Goal: Book appointment/travel/reservation

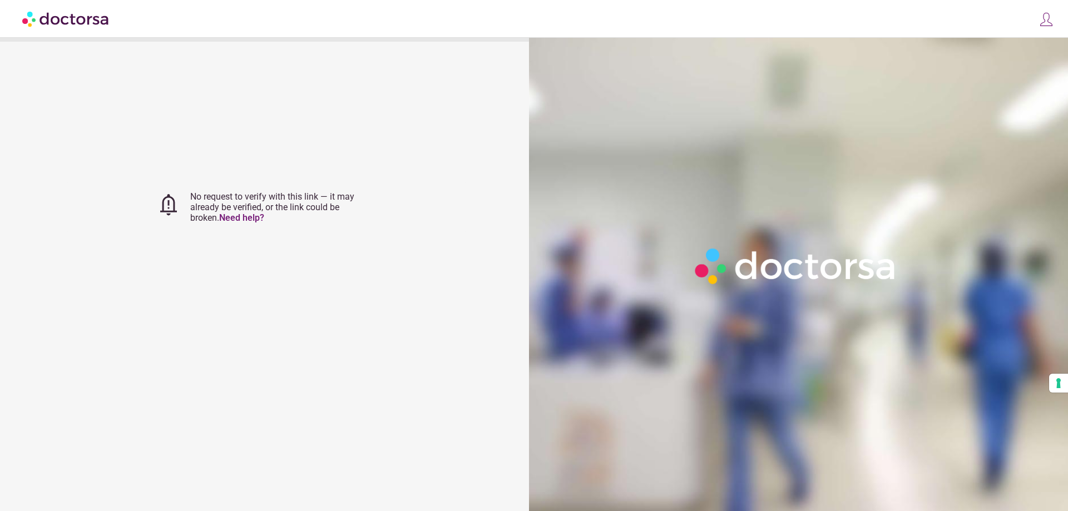
type input "**********"
click at [1050, 21] on img at bounding box center [1047, 20] width 16 height 16
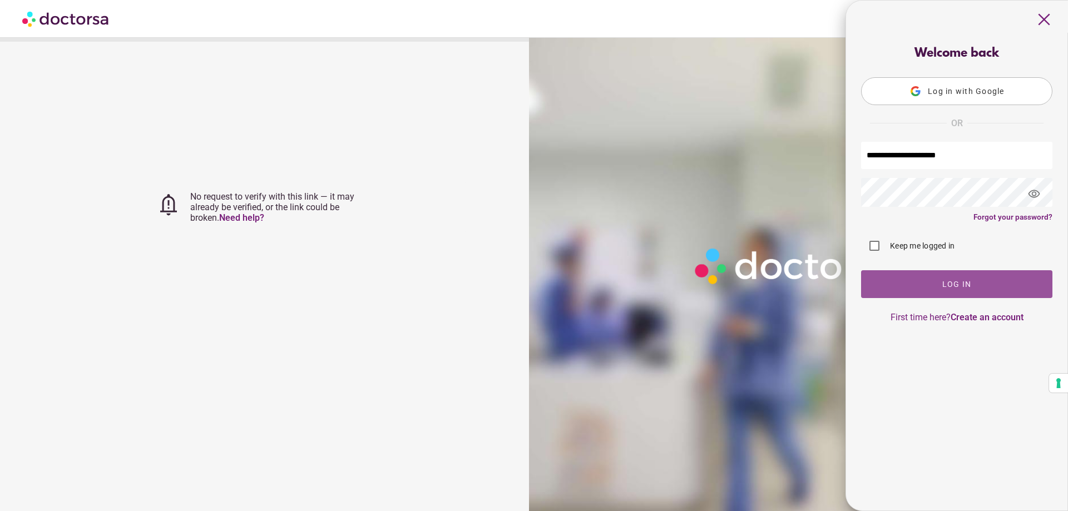
click at [950, 280] on span "button" at bounding box center [956, 284] width 191 height 28
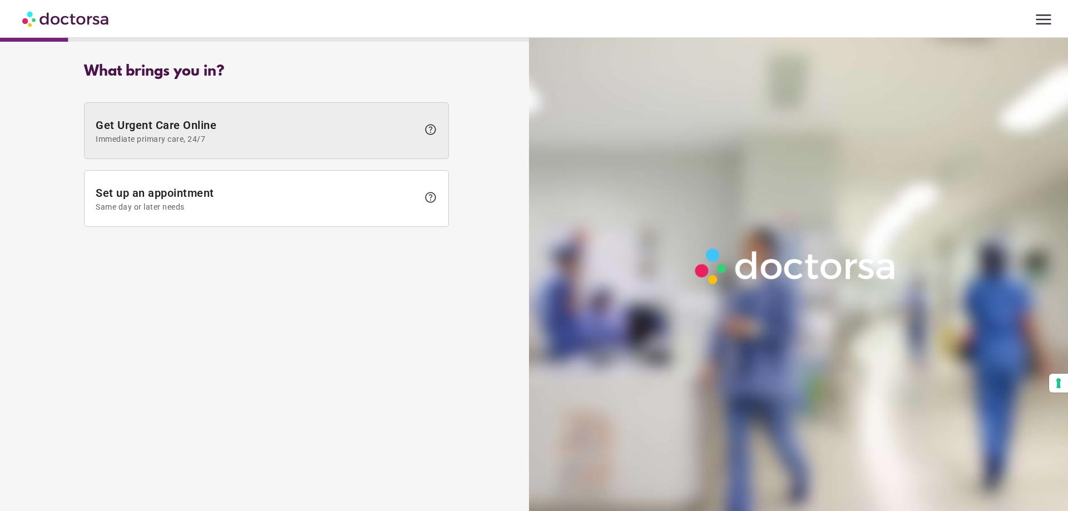
click at [334, 141] on span "Immediate primary care, 24/7" at bounding box center [257, 139] width 323 height 9
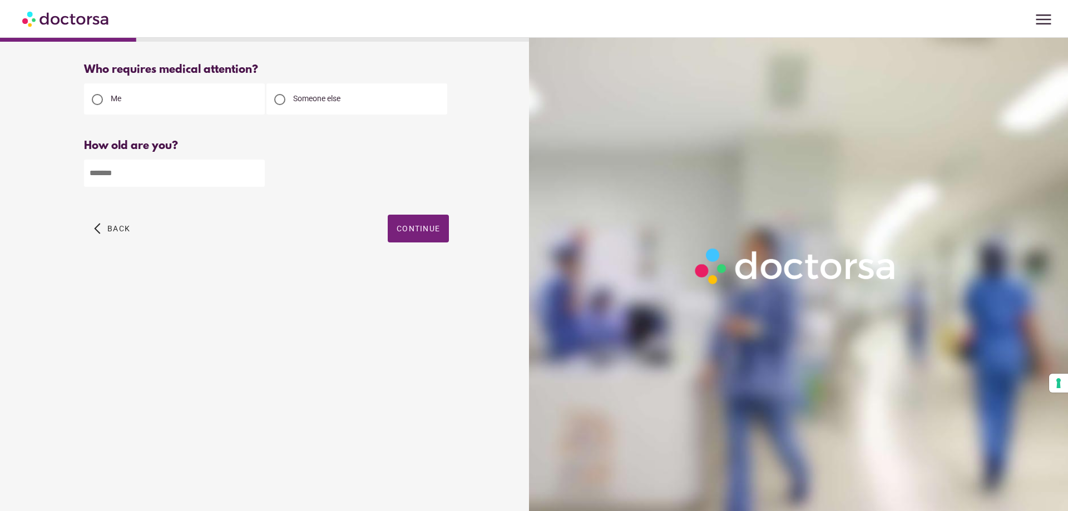
click at [279, 96] on div at bounding box center [279, 99] width 11 height 11
click at [203, 172] on input "number" at bounding box center [174, 173] width 181 height 27
type input "**"
click at [405, 231] on span "Continue" at bounding box center [418, 228] width 43 height 9
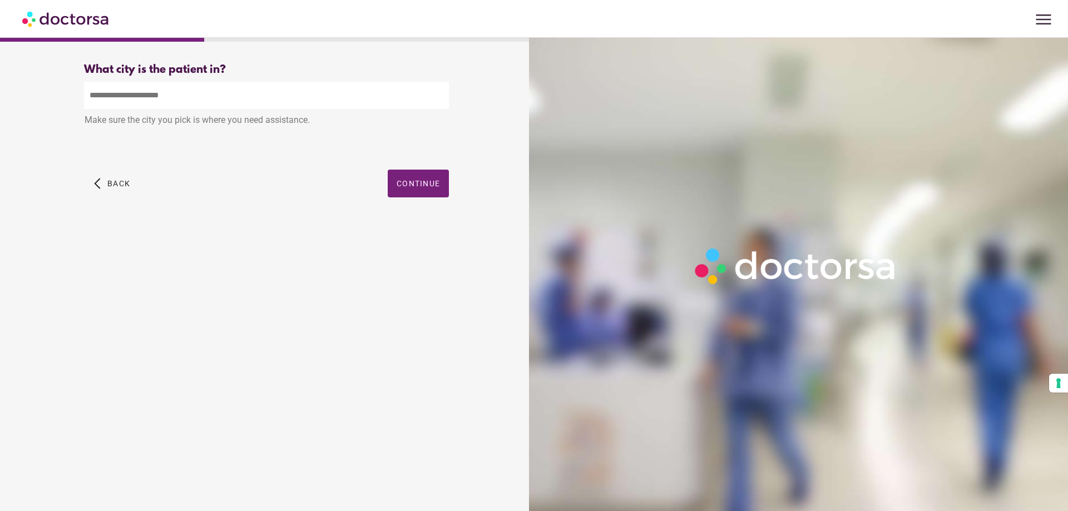
click at [231, 100] on input "text" at bounding box center [266, 95] width 365 height 27
click at [388, 185] on span "button" at bounding box center [418, 184] width 61 height 28
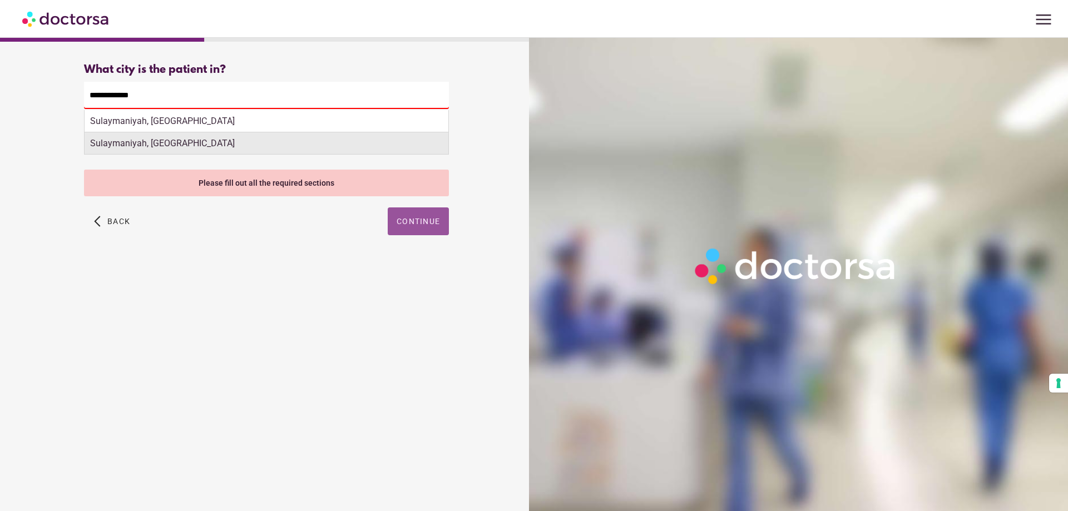
click at [213, 136] on div "Sulaymaniyah, Sudan" at bounding box center [267, 143] width 364 height 22
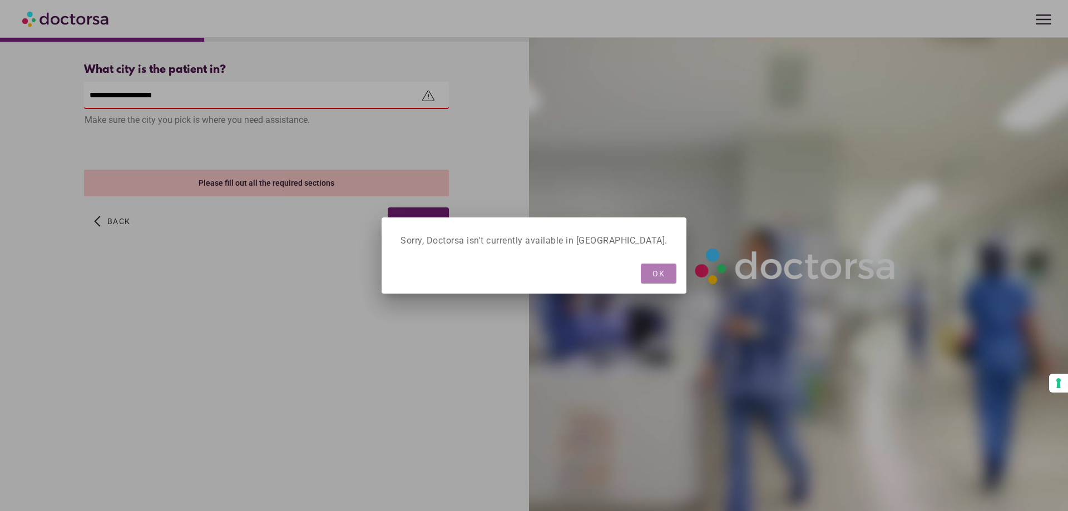
click at [641, 280] on span "button" at bounding box center [659, 274] width 36 height 20
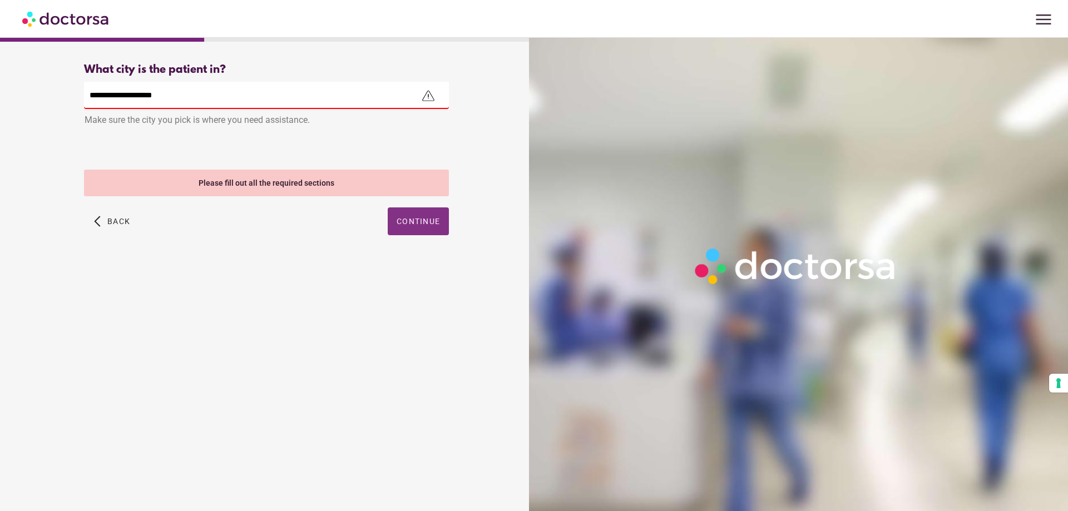
click at [428, 220] on span "Continue" at bounding box center [418, 221] width 43 height 9
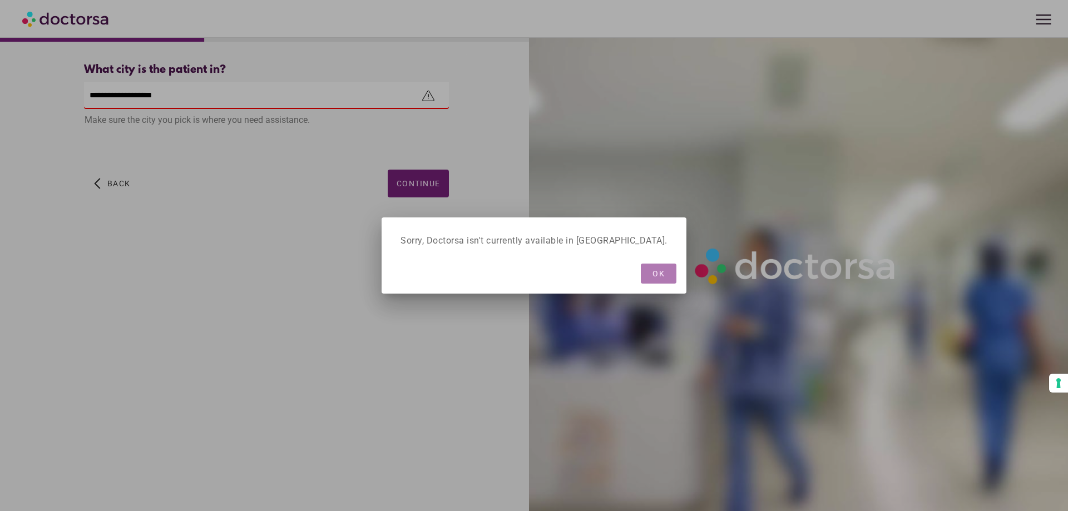
click at [653, 275] on span "OK" at bounding box center [659, 273] width 12 height 9
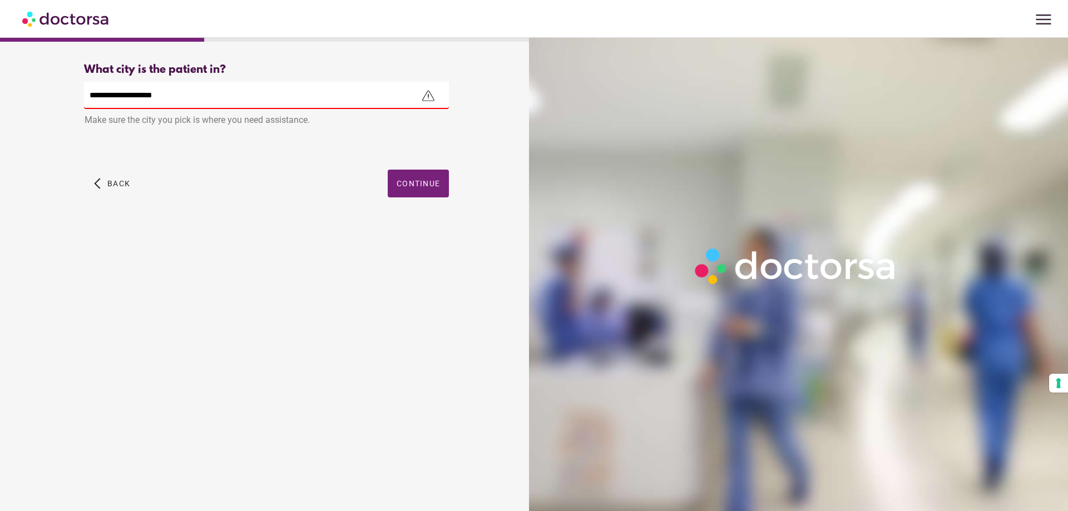
drag, startPoint x: 167, startPoint y: 95, endPoint x: 87, endPoint y: 90, distance: 80.8
click at [87, 90] on input "**********" at bounding box center [266, 95] width 365 height 27
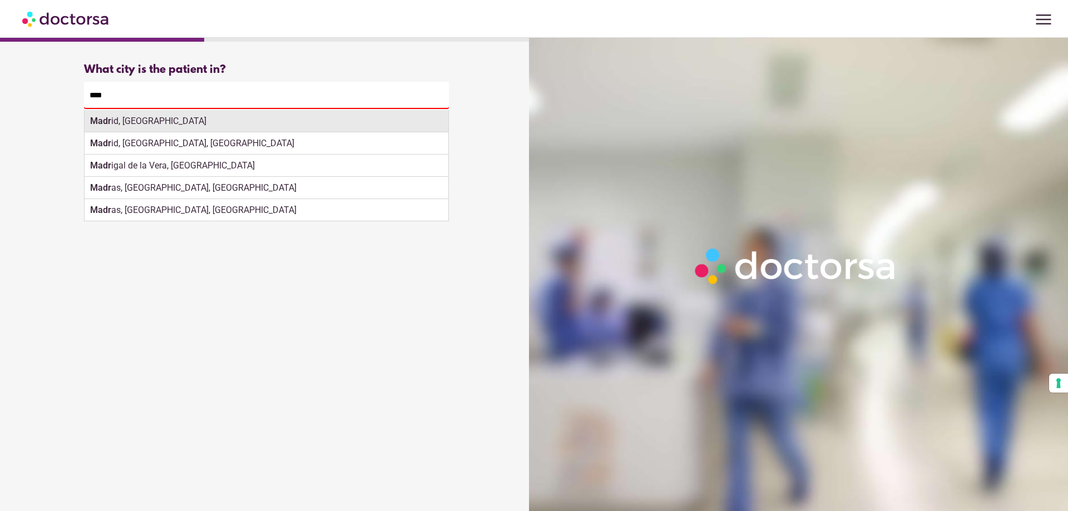
click at [113, 119] on div "Madr id, Spain" at bounding box center [267, 121] width 364 height 22
type input "**********"
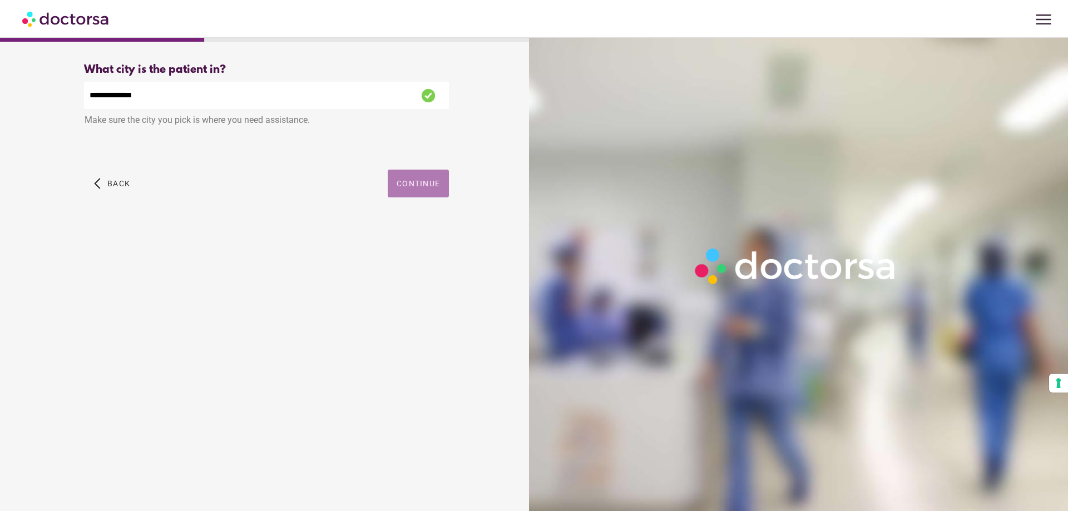
click at [407, 188] on span "Continue" at bounding box center [418, 183] width 43 height 9
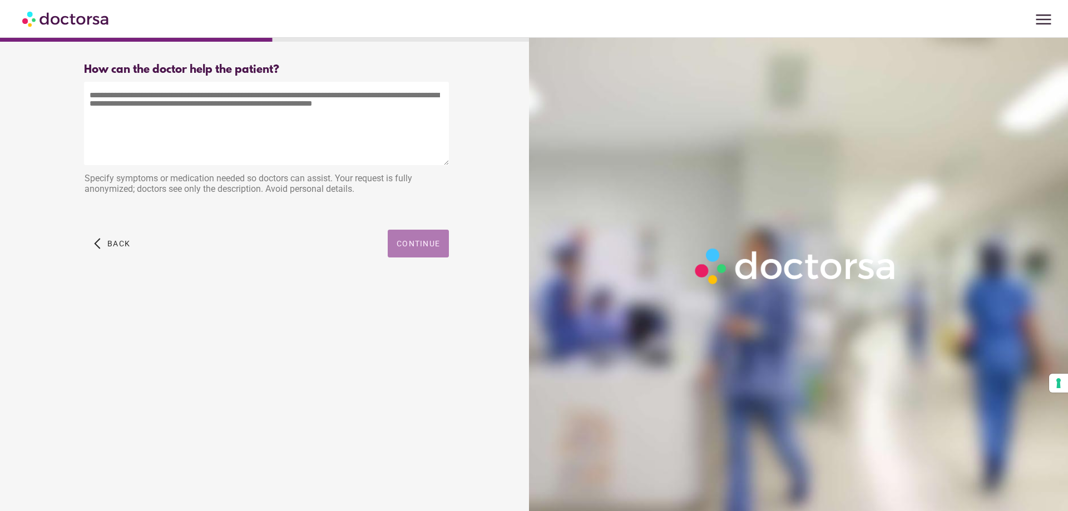
click at [399, 241] on span "Continue" at bounding box center [418, 243] width 43 height 9
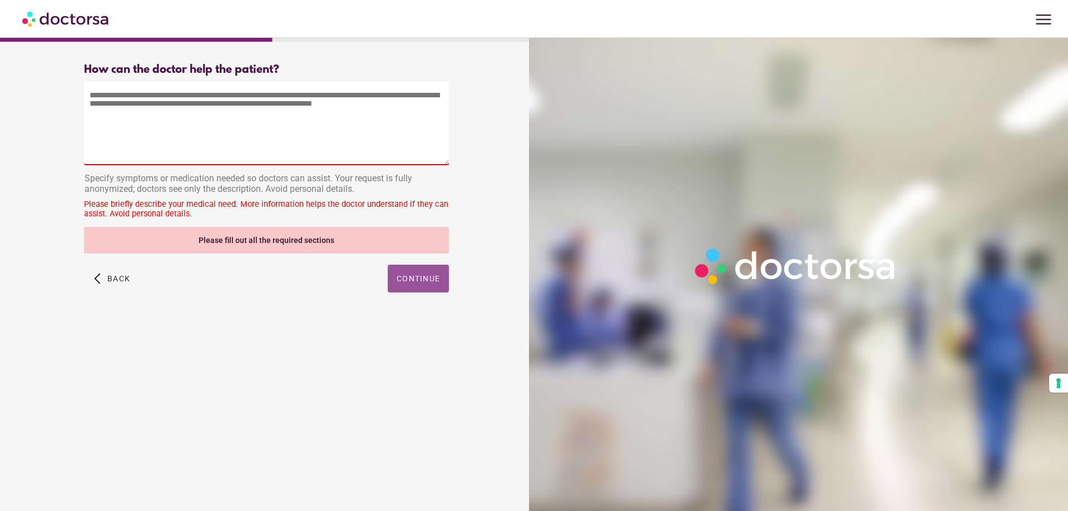
click at [60, 19] on img at bounding box center [66, 18] width 88 height 25
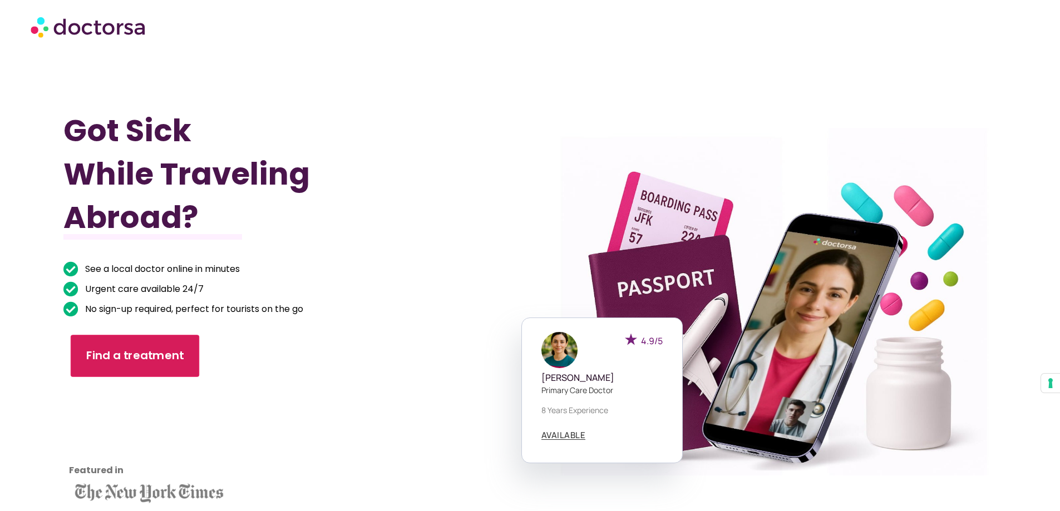
click at [93, 350] on span "Find a treatment" at bounding box center [135, 356] width 98 height 16
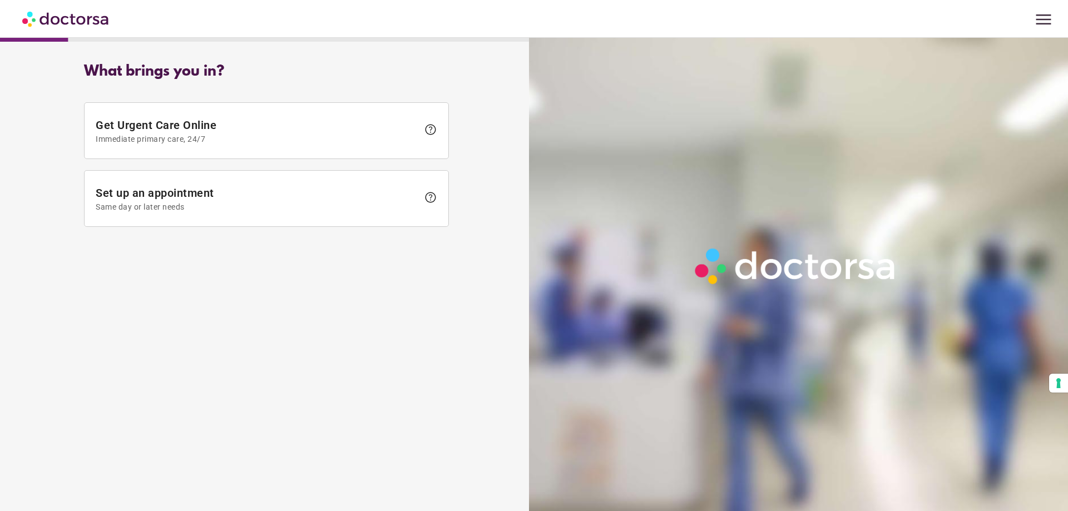
click at [25, 14] on img at bounding box center [66, 18] width 88 height 25
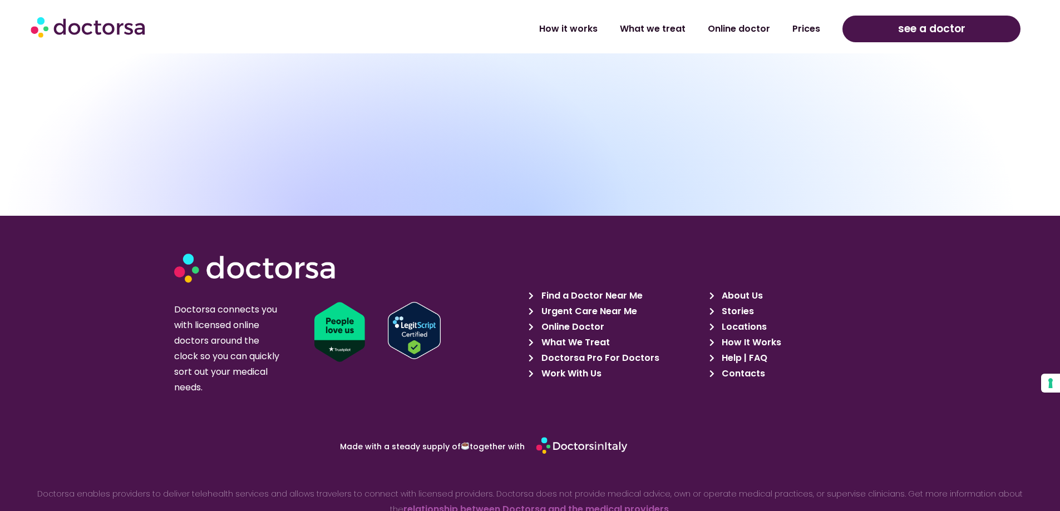
scroll to position [3970, 0]
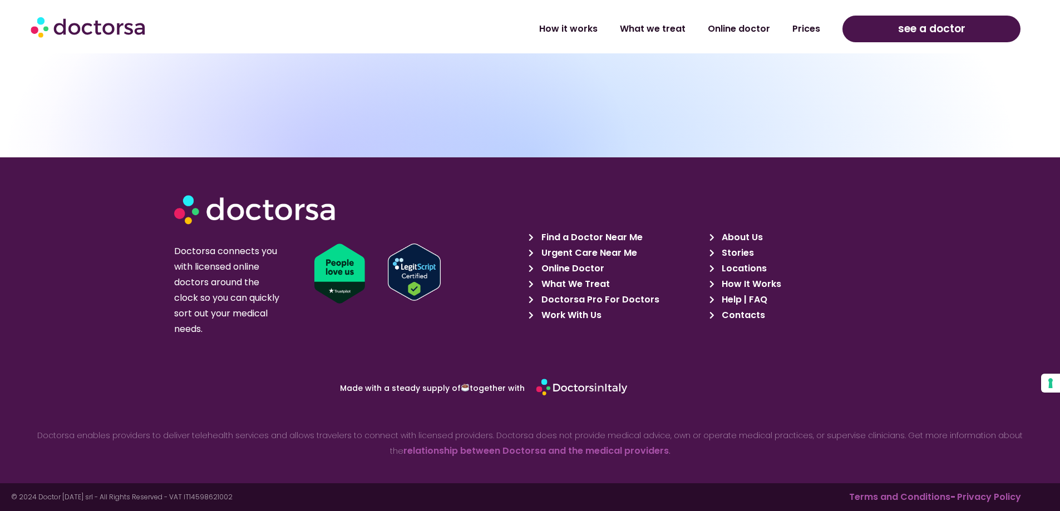
click at [733, 233] on span "About Us" at bounding box center [741, 238] width 44 height 16
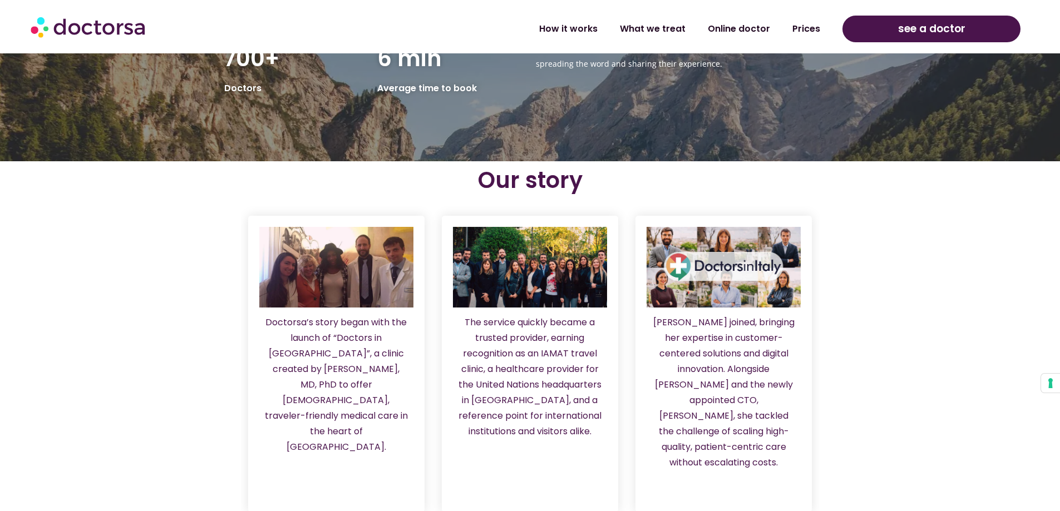
scroll to position [814, 0]
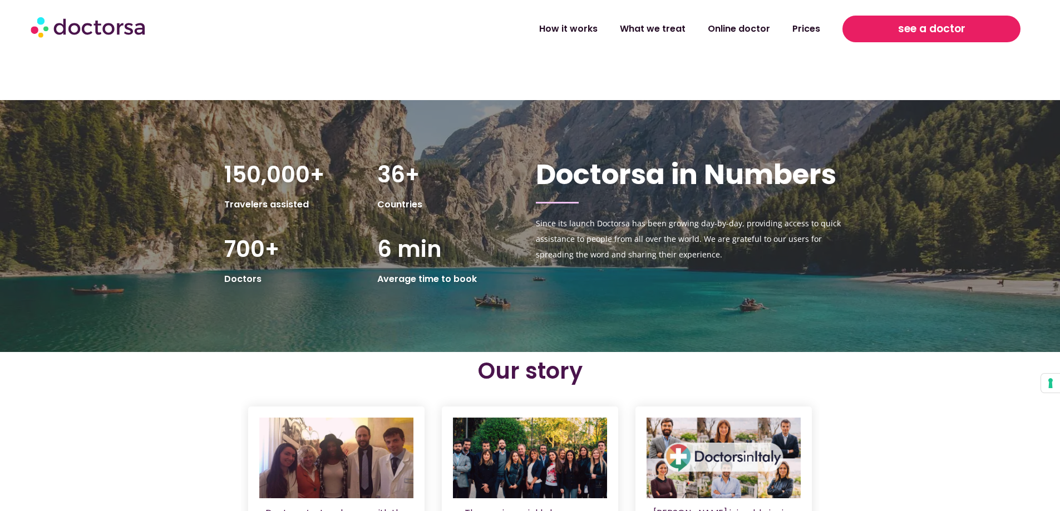
click at [912, 34] on span "see a doctor" at bounding box center [931, 29] width 67 height 18
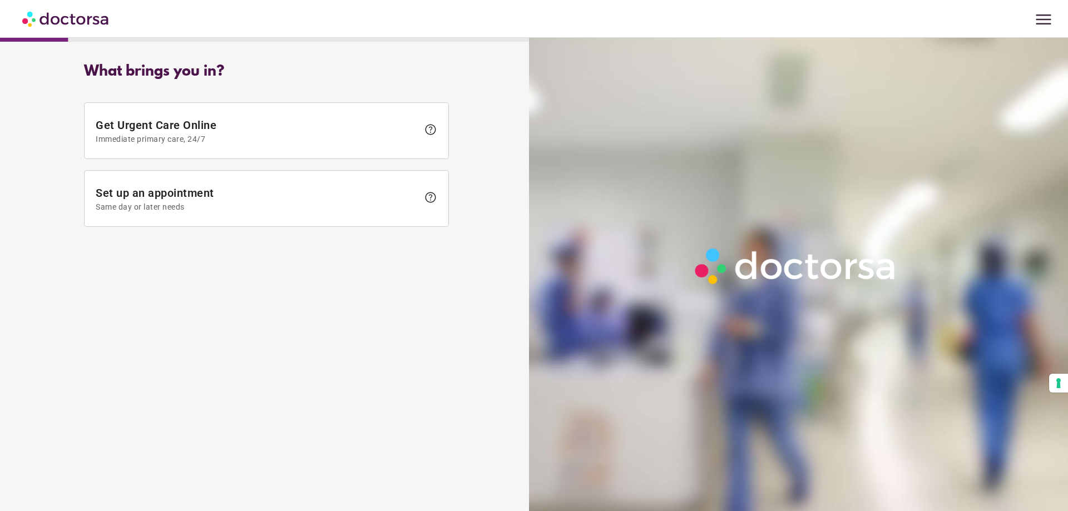
click at [34, 17] on img at bounding box center [66, 18] width 88 height 25
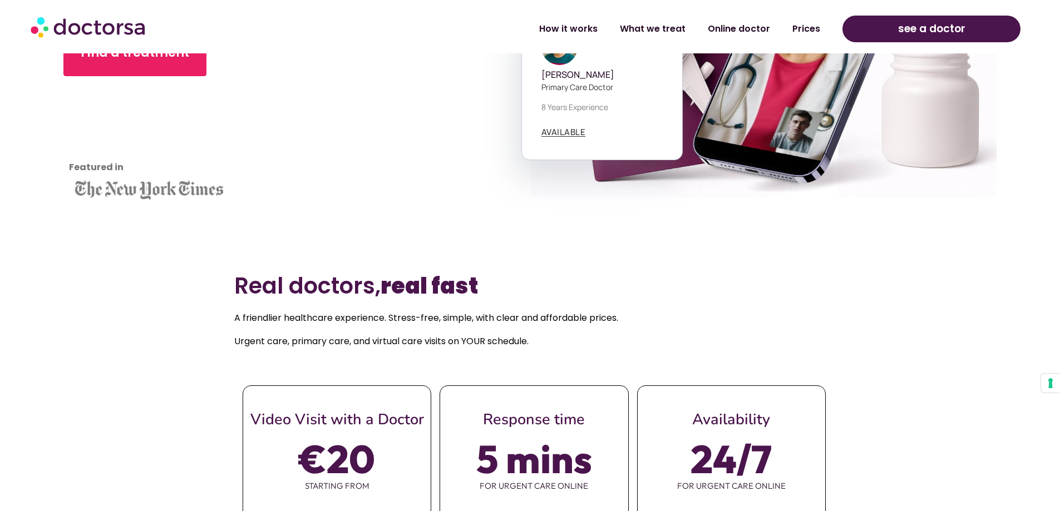
scroll to position [334, 0]
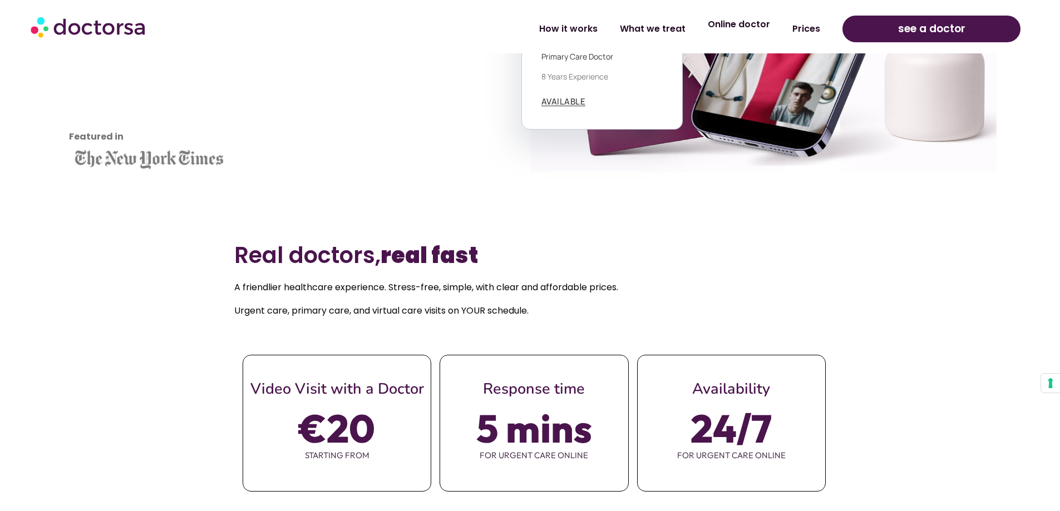
click at [741, 33] on link "Online doctor" at bounding box center [739, 25] width 85 height 26
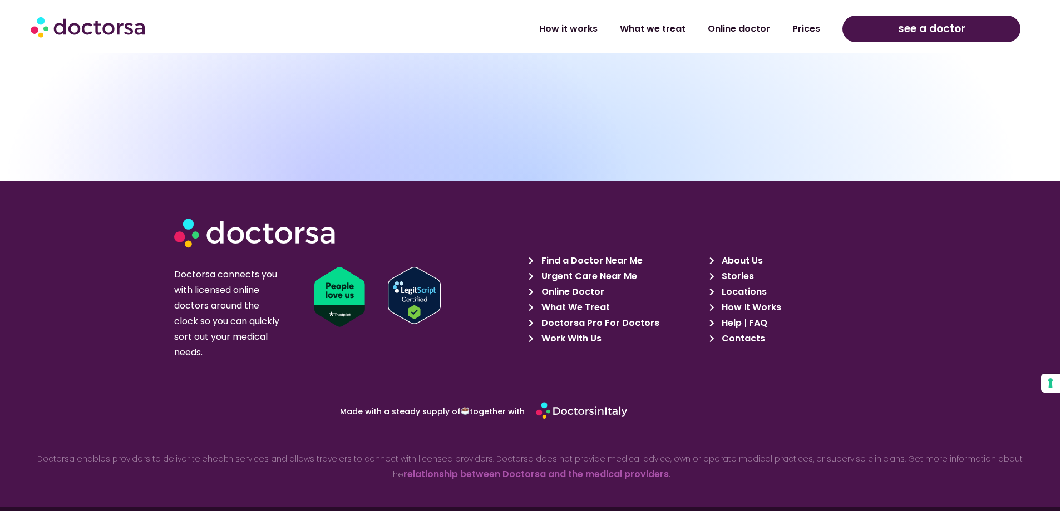
scroll to position [4700, 0]
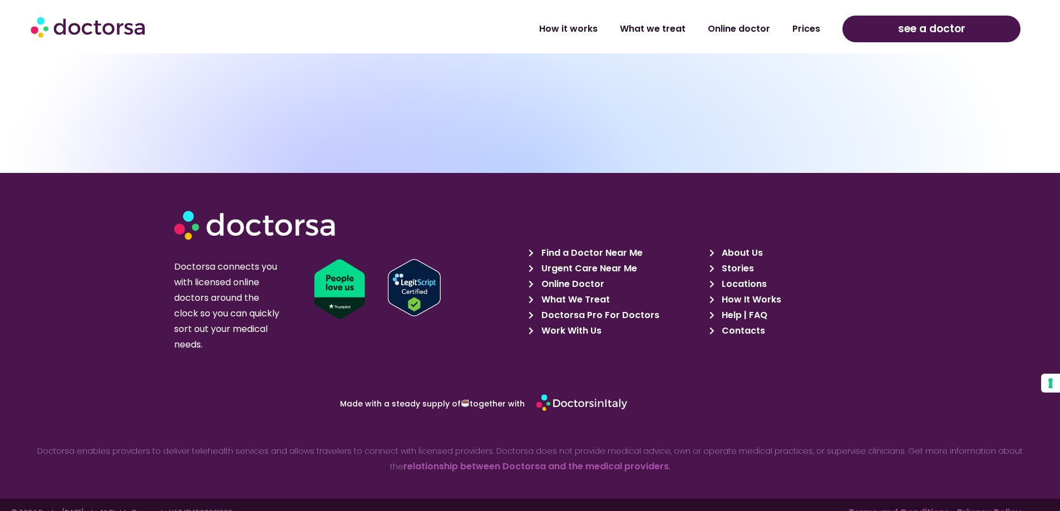
click at [735, 277] on span "Locations" at bounding box center [743, 285] width 48 height 16
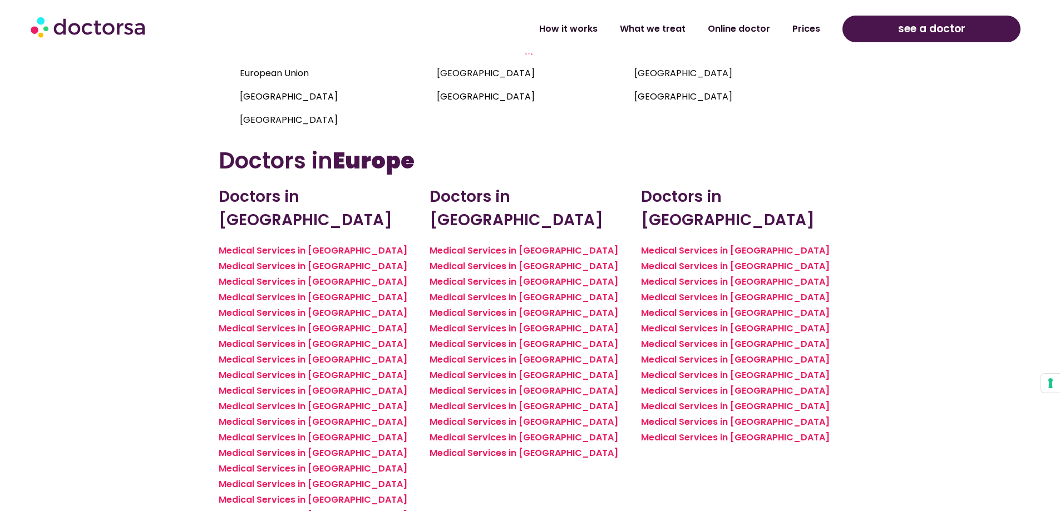
scroll to position [723, 0]
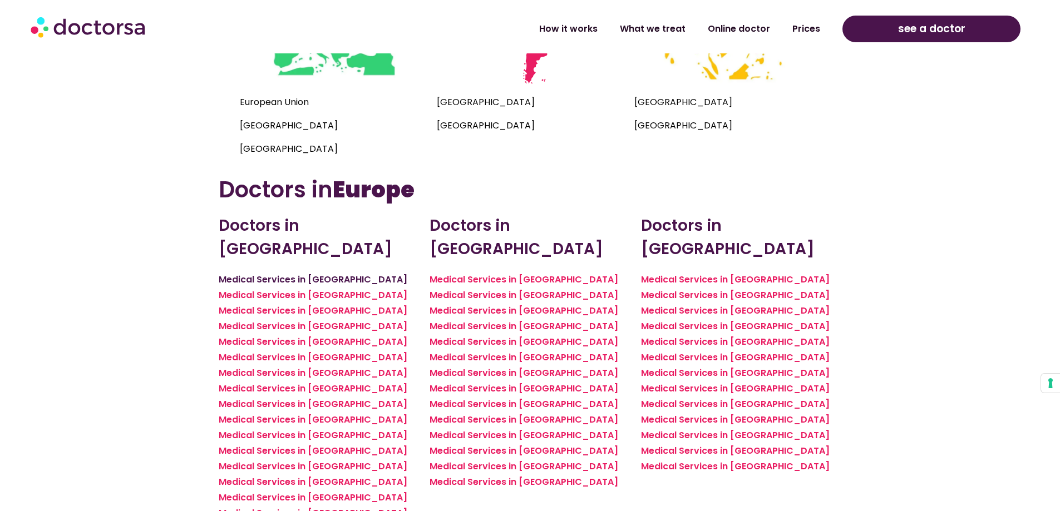
click at [277, 273] on link "Medical Services in [GEOGRAPHIC_DATA]" at bounding box center [313, 279] width 189 height 13
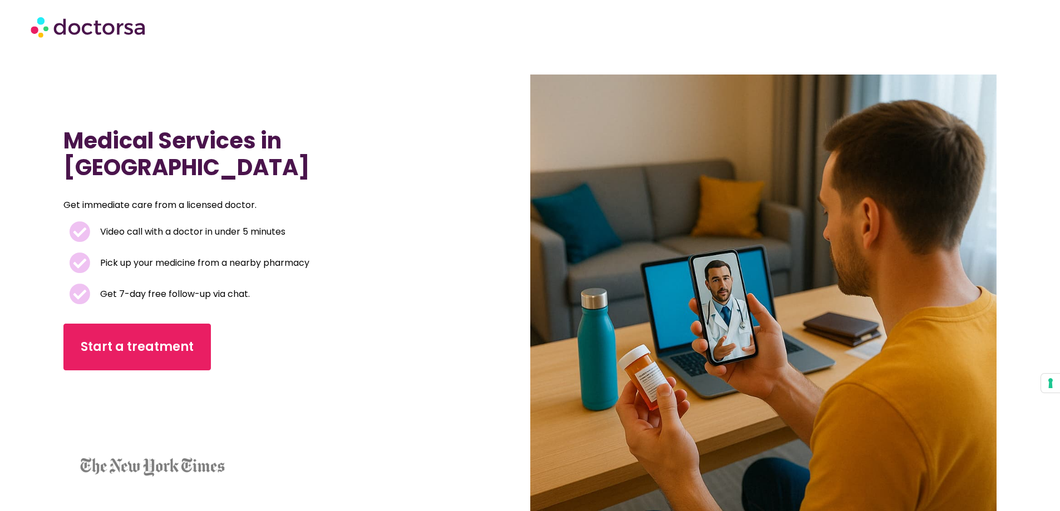
click at [134, 24] on img at bounding box center [89, 26] width 117 height 33
